Goal: Find specific page/section: Find specific page/section

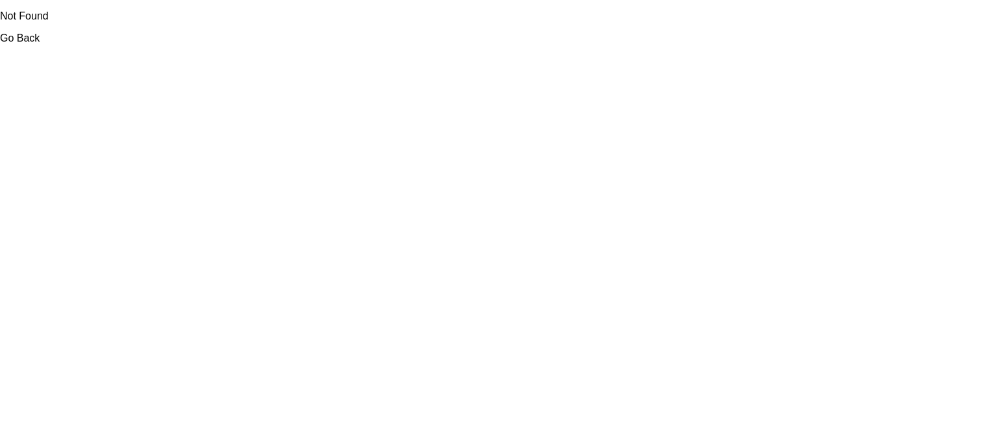
click at [21, 42] on link "Go Back" at bounding box center [20, 37] width 40 height 11
